Goal: Information Seeking & Learning: Learn about a topic

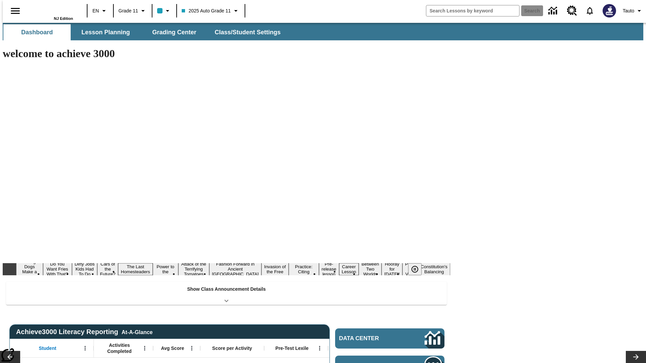
type input "-1"
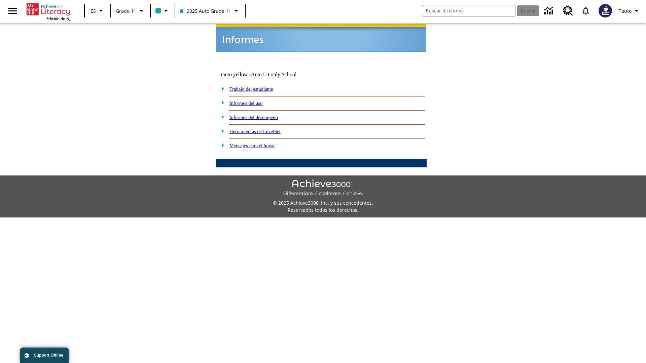
click at [251, 101] on link "Informes del uso" at bounding box center [245, 103] width 33 height 5
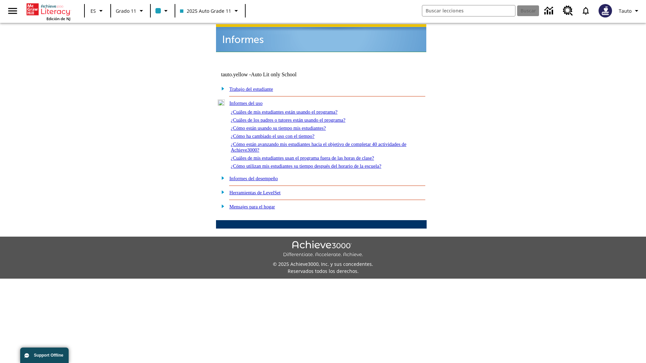
click at [293, 109] on link "¿Cuáles de mis estudiantes están usando el programa?" at bounding box center [284, 111] width 107 height 5
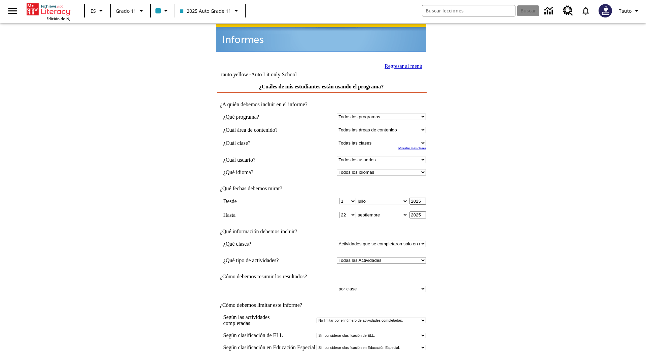
click at [383, 140] on select "Seleccionar una clase: Todas las clases 2025 Auto Grade 11 205 Auto Grade 11 Sa…" at bounding box center [381, 143] width 89 height 6
select select "11133141"
click at [383, 157] on select "Todos los usuarios Puma, Sautoen Puma, Sautoes Puma, Sautoss Twoclasses, Sautoe…" at bounding box center [381, 160] width 89 height 6
select select "21437114"
click at [321, 363] on input "Ver Informe" at bounding box center [321, 370] width 31 height 7
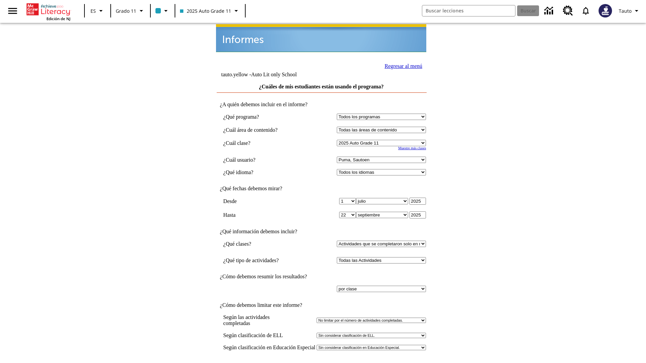
click at [401, 65] on link "Regresar al menú" at bounding box center [403, 66] width 38 height 6
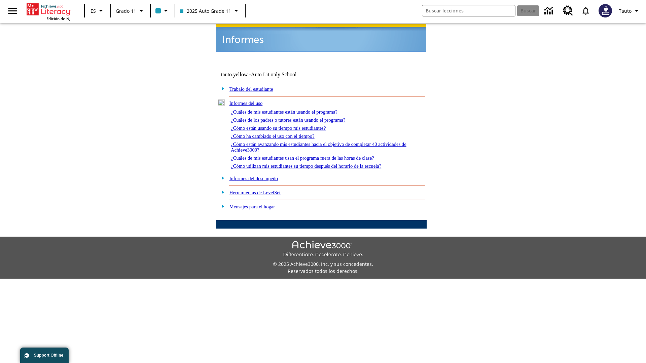
click at [298, 117] on link "¿Cuáles de los padres o tutores están usando el programa?" at bounding box center [288, 119] width 115 height 5
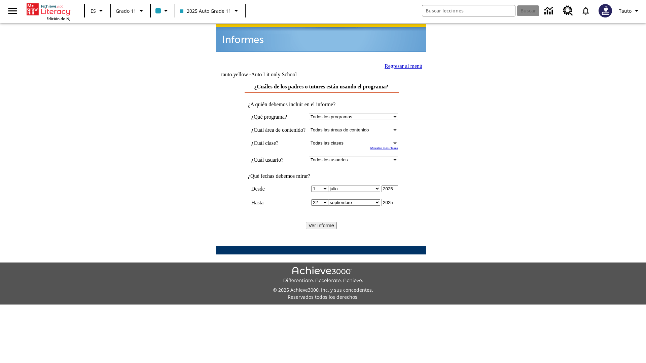
click at [359, 140] on select "Seleccionar una clase: Todas las clases 2025 Auto Grade 11 205 Auto Grade 11 Sa…" at bounding box center [353, 143] width 89 height 6
select select "11133141"
click at [359, 157] on select "Todos los usuarios Puma, Sautoen Puma, Sautoes Puma, Sautoss Twoclasses, Sautoe…" at bounding box center [353, 160] width 89 height 6
select select "21437114"
click at [321, 222] on input "Ver Informe" at bounding box center [321, 225] width 31 height 7
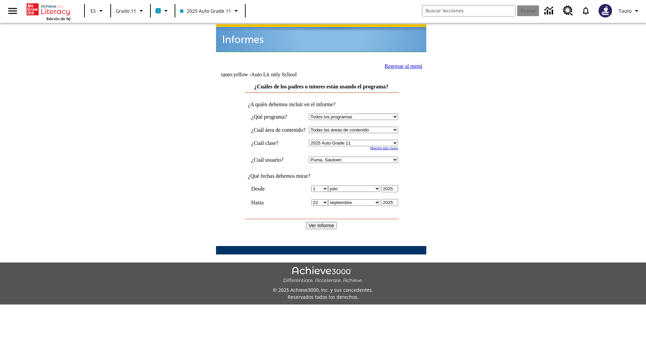
click at [401, 65] on link "Regresar al menú" at bounding box center [403, 66] width 38 height 6
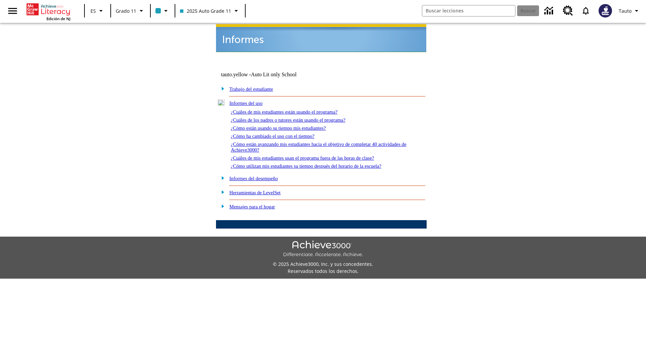
click at [286, 125] on link "¿Cómo están usando su tiempo mis estudiantes?" at bounding box center [278, 127] width 95 height 5
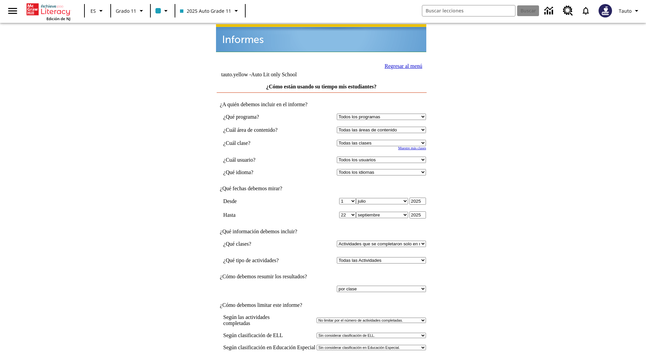
click at [383, 140] on select "Seleccionar una clase: Todas las clases 2025 Auto Grade 11 205 Auto Grade 11 Sa…" at bounding box center [381, 143] width 89 height 6
select select "11133141"
select select "21437114"
click at [321, 363] on input "Ver Informe" at bounding box center [321, 370] width 31 height 7
click at [401, 65] on link "Regresar al menú" at bounding box center [403, 66] width 38 height 6
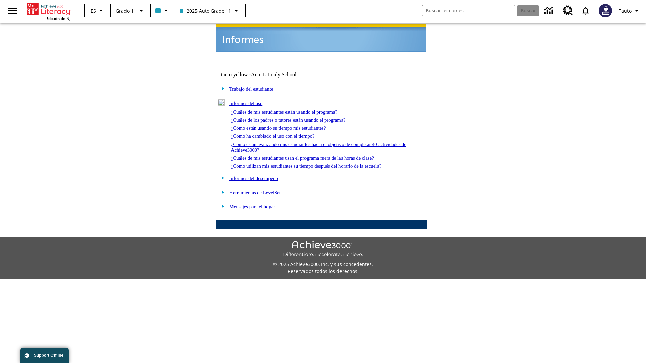
click at [278, 134] on link "¿Cómo ha cambiado el uso con el tiempo?" at bounding box center [273, 136] width 84 height 5
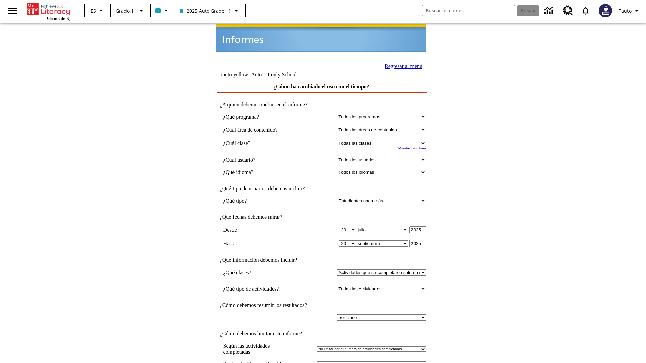
click at [383, 140] on select "Seleccionar una clase: Todas las clases 2025 Auto Grade 11 205 Auto Grade 11 Sa…" at bounding box center [381, 143] width 89 height 6
select select "11133141"
click at [383, 157] on select "Todos los usuarios Puma, Sautoen Puma, Sautoes Puma, Sautoss Twoclasses, Sautoe…" at bounding box center [381, 160] width 89 height 6
select select "21437114"
click input "Ver Informe"
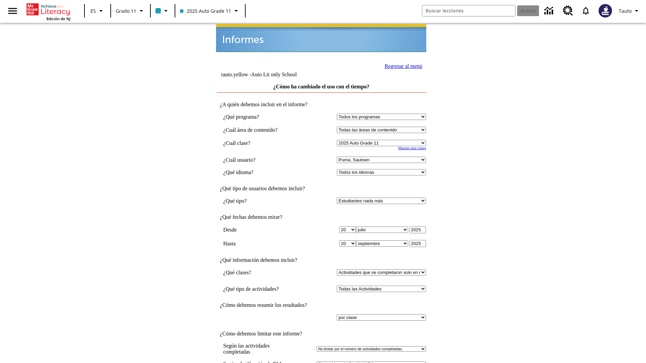
click link "Regresar al menú"
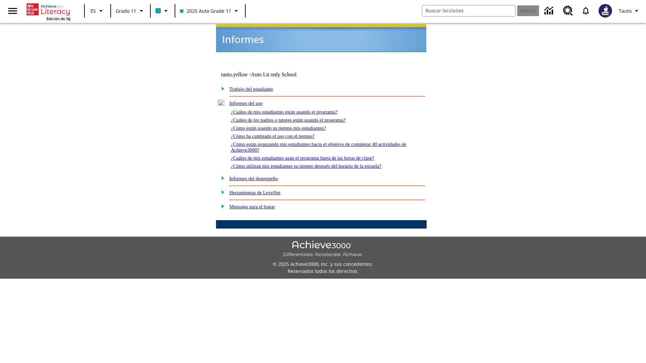
click at [315, 142] on link "¿Cómo están avanzando mis estudiantes hacia el objetivo de completar 40 activid…" at bounding box center [319, 147] width 176 height 11
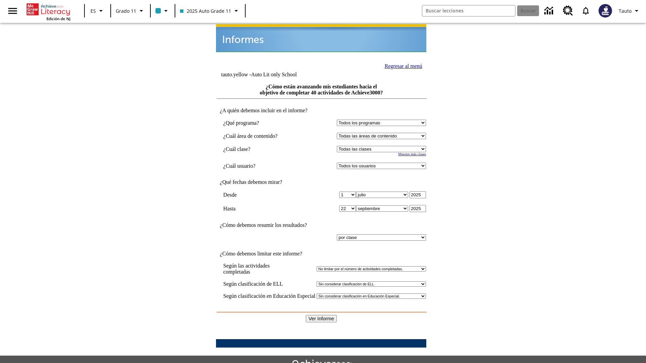
click at [383, 146] on select "Seleccionar una clase: Todas las clases 2025 Auto Grade 11 205 Auto Grade 11 Sa…" at bounding box center [381, 149] width 89 height 6
select select "11133141"
click at [383, 163] on select "Todos los usuarios Puma, Sautoen Puma, Sautoes Puma, Sautoss Twoclasses, Sautoe…" at bounding box center [381, 166] width 89 height 6
select select "21437114"
click at [321, 315] on input "Ver Informe" at bounding box center [321, 318] width 31 height 7
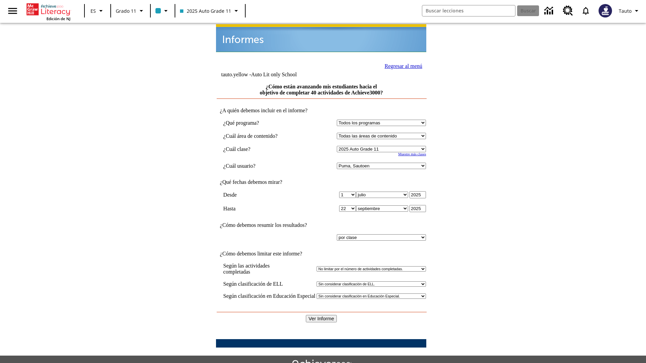
click at [401, 65] on link "Regresar al menú" at bounding box center [403, 66] width 38 height 6
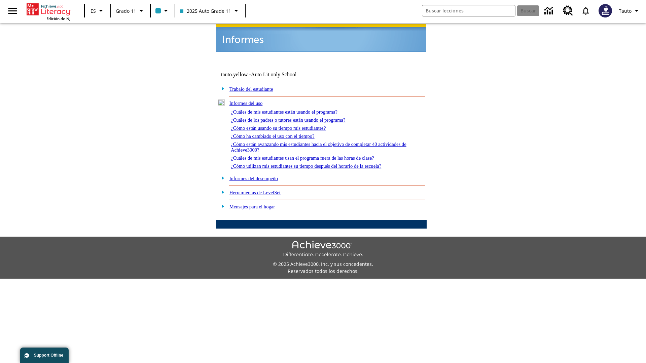
click at [314, 155] on link "¿Cuáles de mis estudiantes usan el programa fuera de las horas de clase?" at bounding box center [302, 157] width 143 height 5
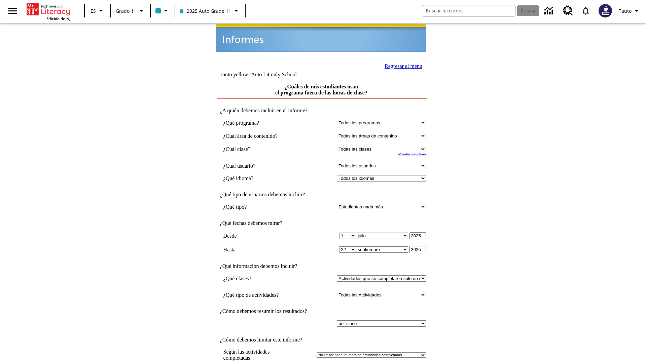
click at [383, 146] on select "Seleccionar una clase: Todas las clases 2025 Auto Grade 11 205 Auto Grade 11 Sa…" at bounding box center [381, 149] width 89 height 6
select select "11133141"
click at [383, 163] on select "Todos los usuarios Puma, Sautoen Puma, Sautoes Puma, Sautoss Twoclasses, Sautoe…" at bounding box center [381, 166] width 89 height 6
select select "21437114"
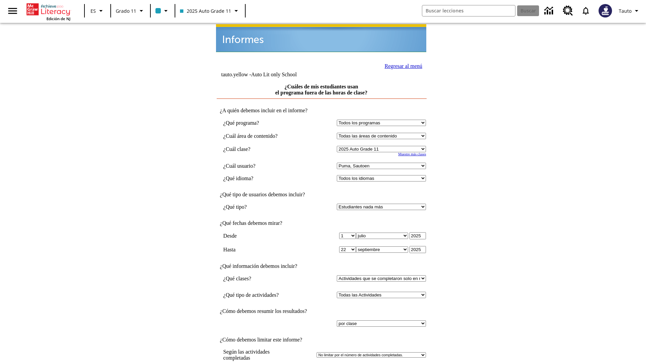
scroll to position [5, 0]
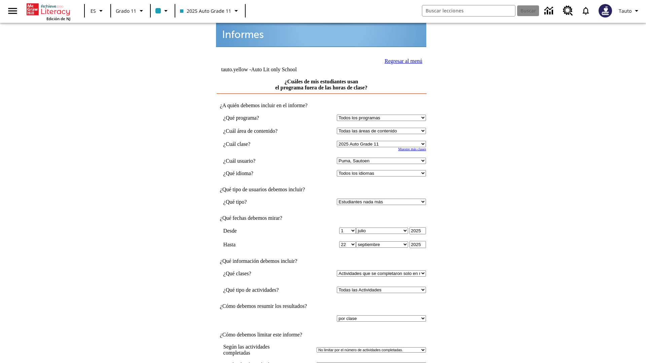
click at [401, 60] on link "Regresar al menú" at bounding box center [403, 61] width 38 height 6
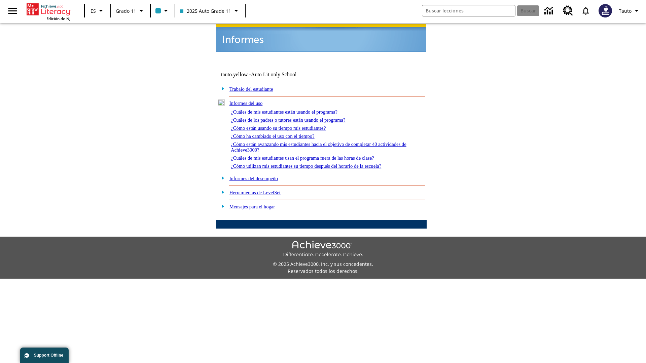
click at [317, 163] on link "¿Cómo utilizan mis estudiantes su tiempo después del horario de la escuela?" at bounding box center [306, 165] width 150 height 5
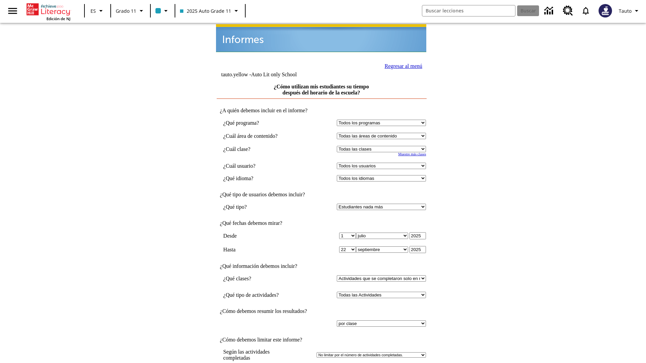
select select "11133141"
click at [383, 163] on select "Todos los usuarios Puma, Sautoen Puma, Sautoes Puma, Sautoss Twoclasses, Sautoe…" at bounding box center [381, 166] width 89 height 6
select select "21437114"
click at [401, 63] on link "Regresar al menú" at bounding box center [403, 66] width 38 height 6
